Goal: Task Accomplishment & Management: Manage account settings

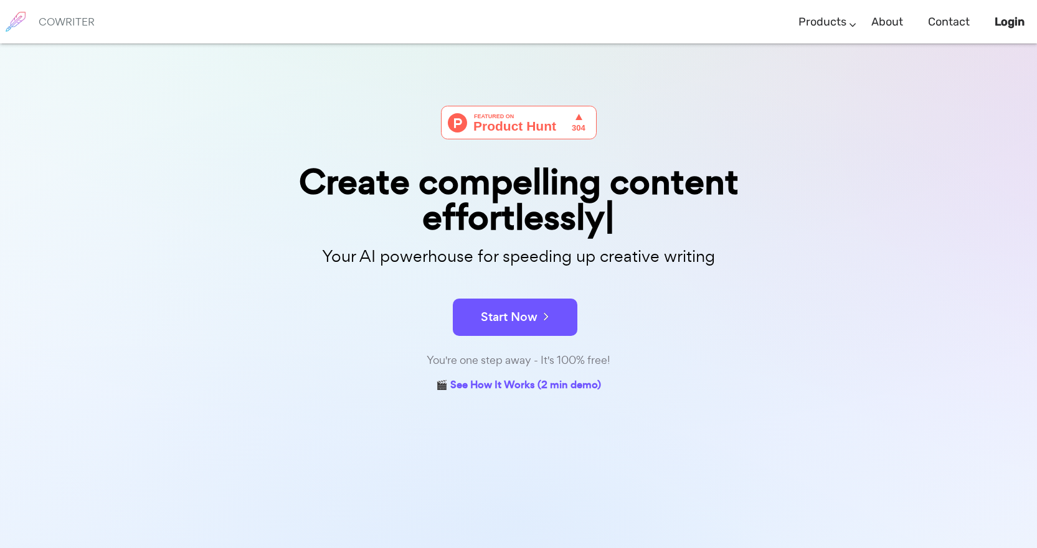
click at [56, 26] on h6 "COWRITER" at bounding box center [67, 21] width 56 height 11
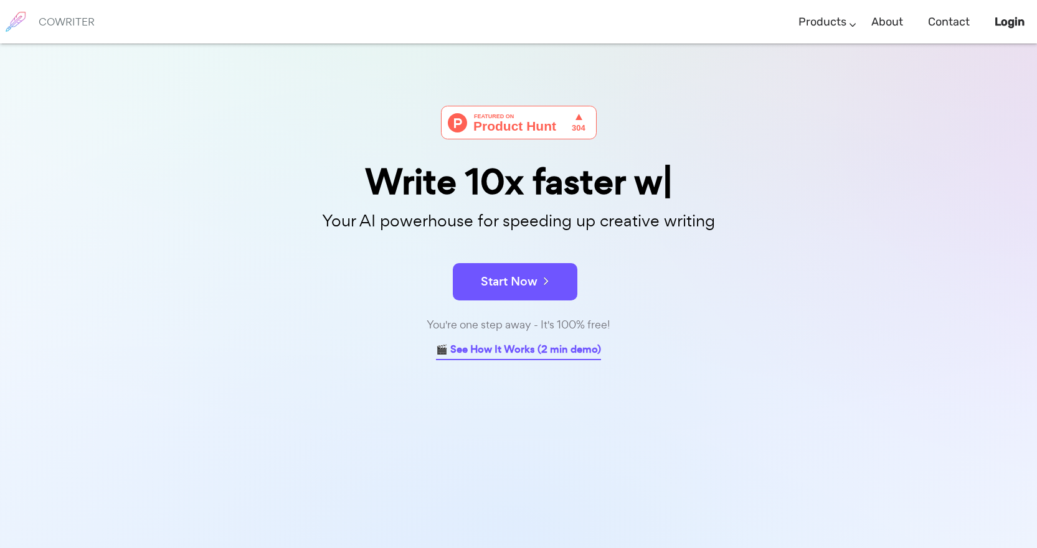
click at [544, 353] on link "🎬 See How It Works (2 min demo)" at bounding box center [518, 350] width 165 height 19
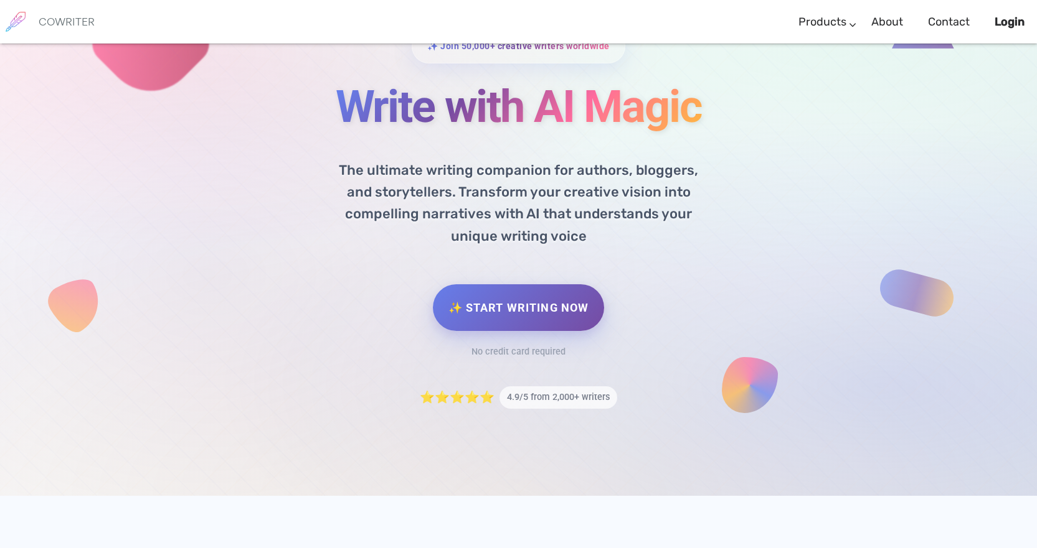
scroll to position [100, 0]
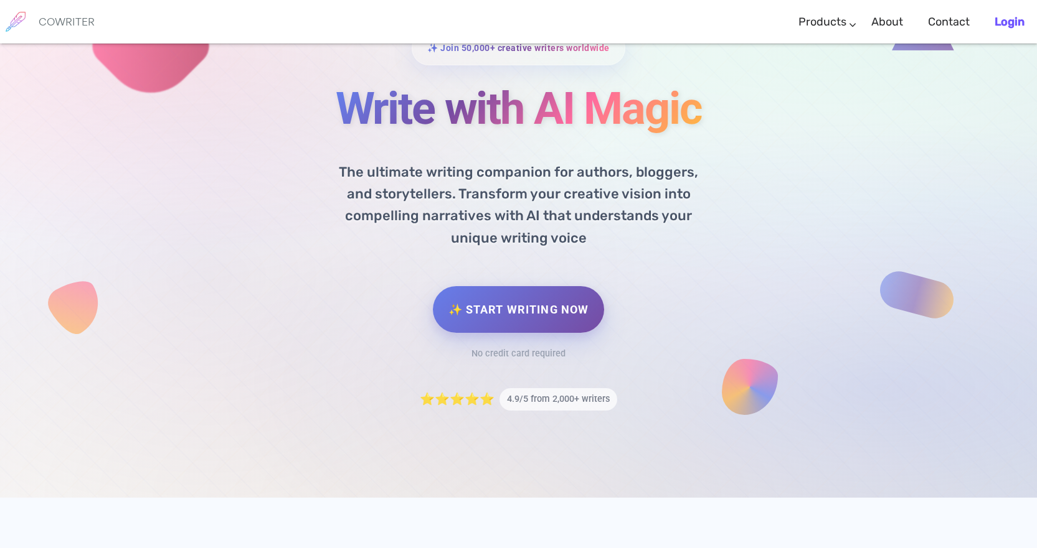
click at [1014, 21] on b "Login" at bounding box center [1009, 22] width 30 height 14
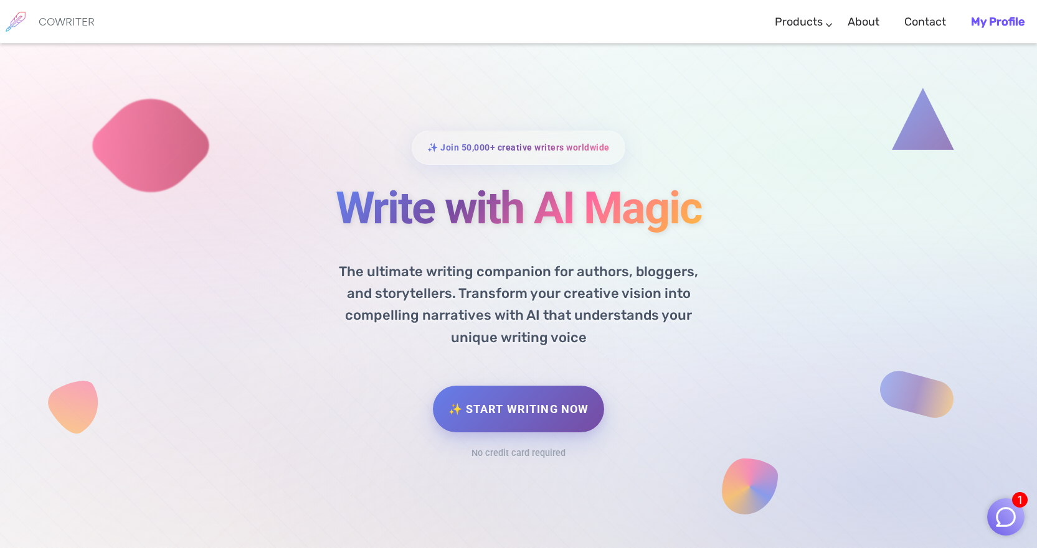
click at [1001, 18] on b "My Profile" at bounding box center [998, 22] width 54 height 14
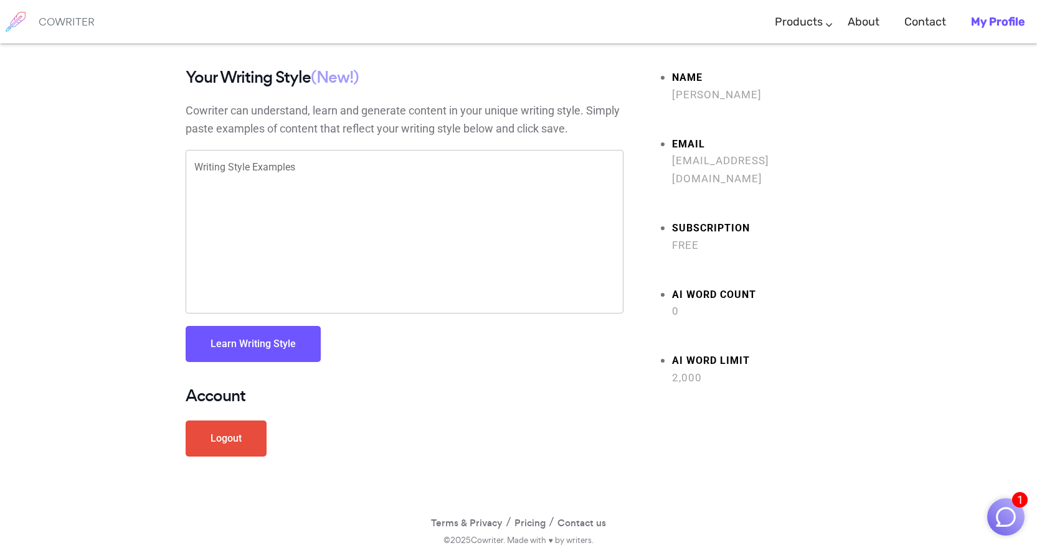
click at [995, 23] on b "My Profile" at bounding box center [998, 22] width 54 height 14
click at [219, 169] on textarea "Writing Style Examples" at bounding box center [404, 232] width 420 height 143
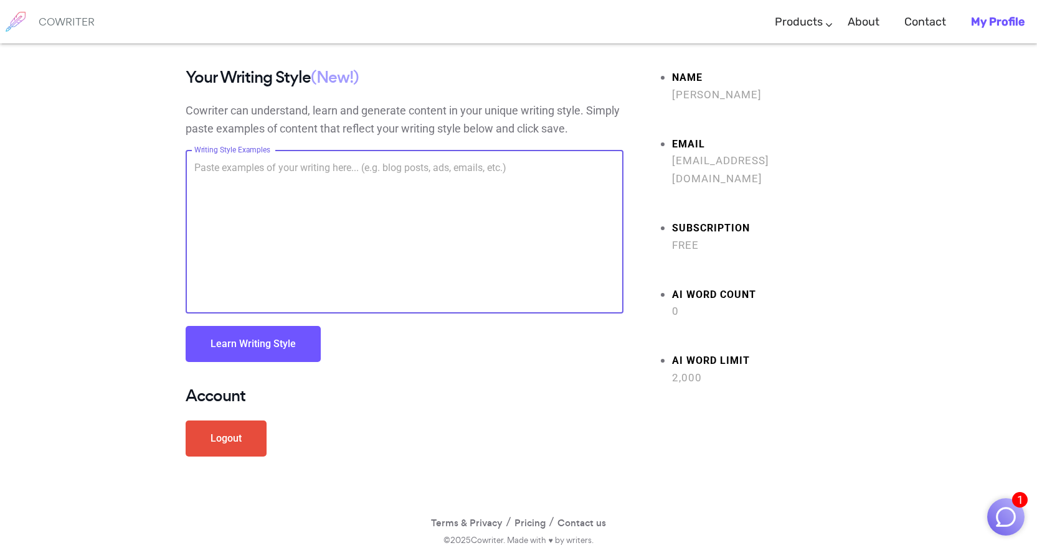
click at [258, 213] on textarea "Writing Style Examples" at bounding box center [404, 232] width 420 height 143
paste textarea "I would like to share this question with Holly and our Otus friends at our meet…"
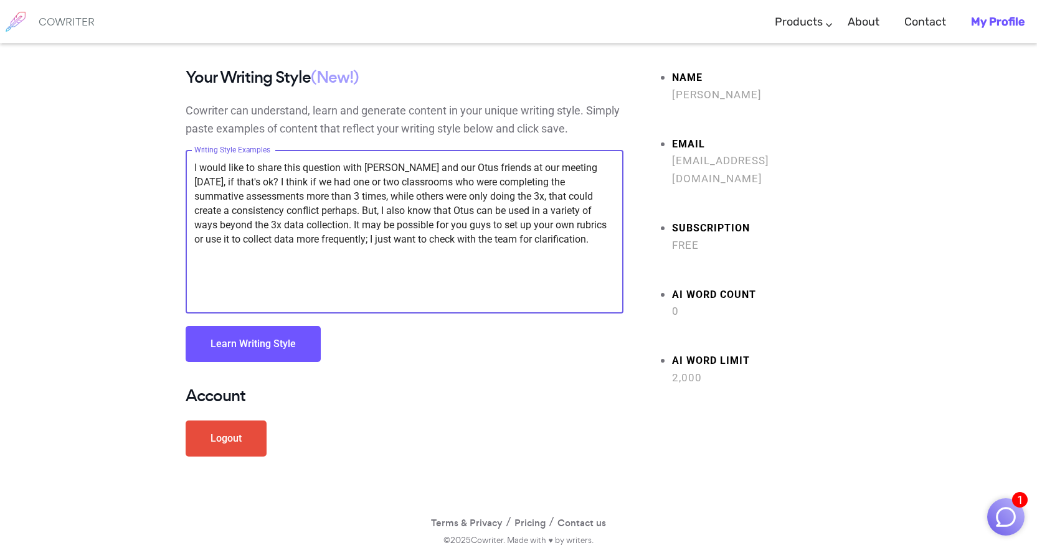
type textarea "I would like to share this question with Holly and our Otus friends at our meet…"
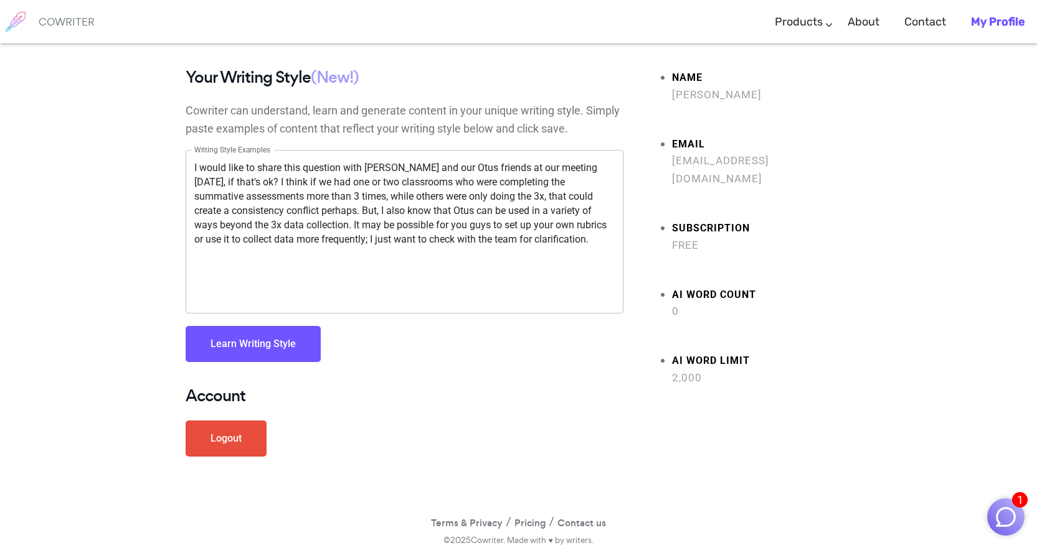
click at [265, 352] on button "Learn Writing Style" at bounding box center [253, 344] width 135 height 36
click at [985, 22] on b "My Profile" at bounding box center [998, 22] width 54 height 14
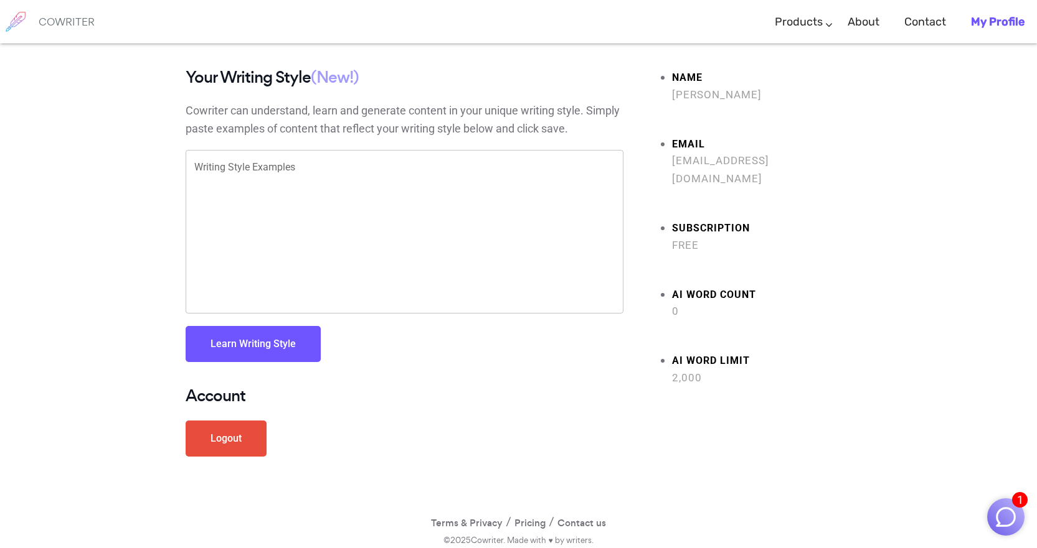
click at [49, 17] on h6 "COWRITER" at bounding box center [67, 21] width 56 height 11
